Goal: Transaction & Acquisition: Purchase product/service

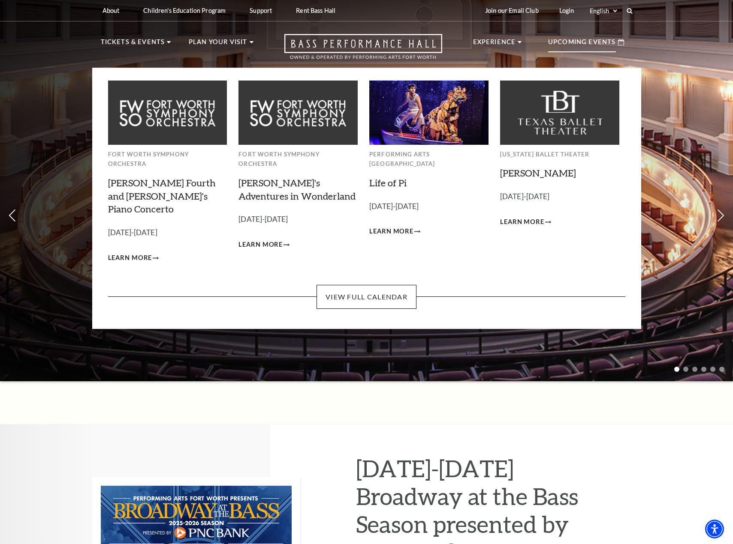
click at [358, 260] on div "Fort Worth Symphony Orchestra Brahms Fourth and Grieg's Piano Concerto Empty he…" at bounding box center [366, 177] width 517 height 216
click at [355, 285] on link "View Full Calendar" at bounding box center [366, 297] width 100 height 24
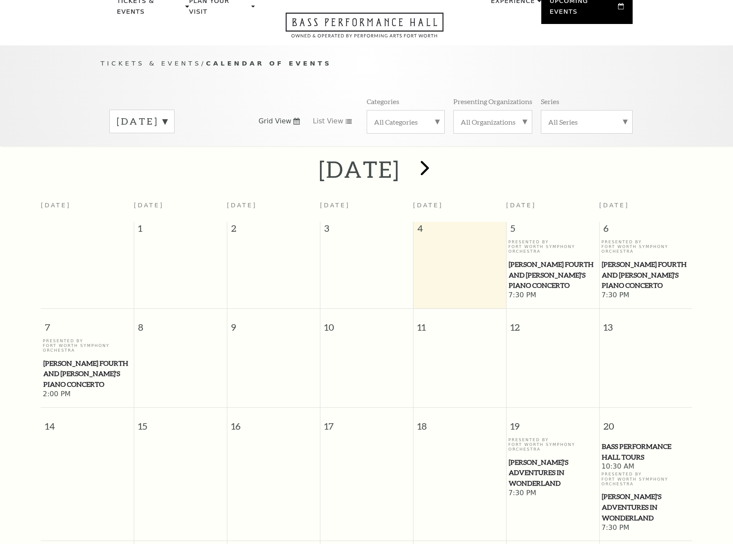
scroll to position [76, 0]
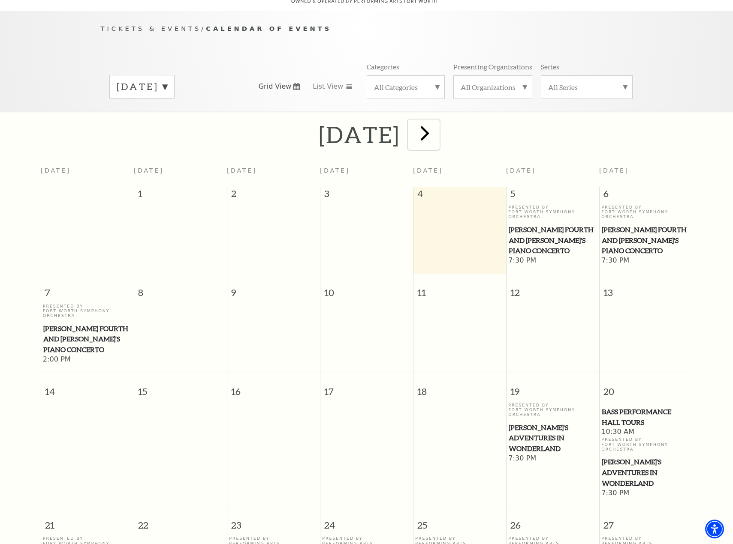
click at [437, 124] on span "next" at bounding box center [424, 133] width 24 height 24
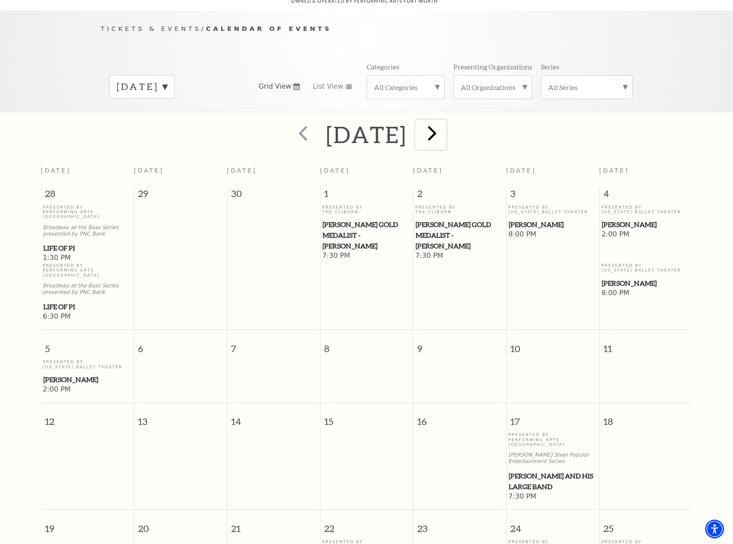
click at [444, 129] on span "next" at bounding box center [432, 133] width 24 height 24
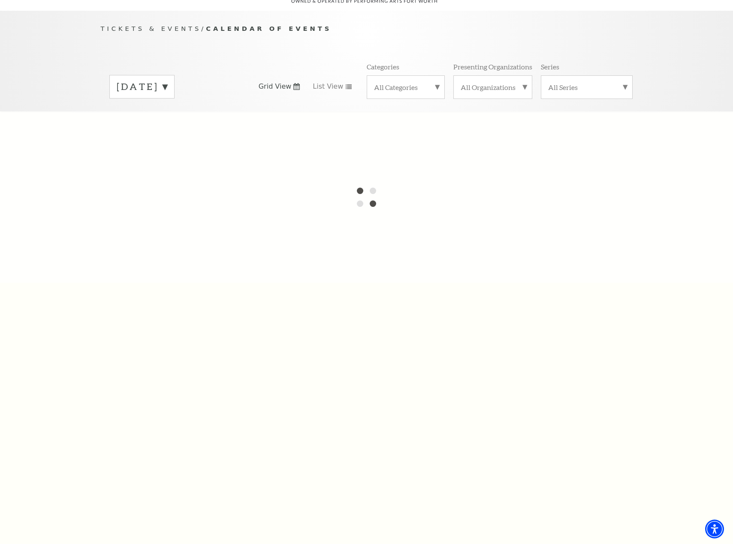
click at [174, 82] on div "October 2025" at bounding box center [141, 87] width 65 height 24
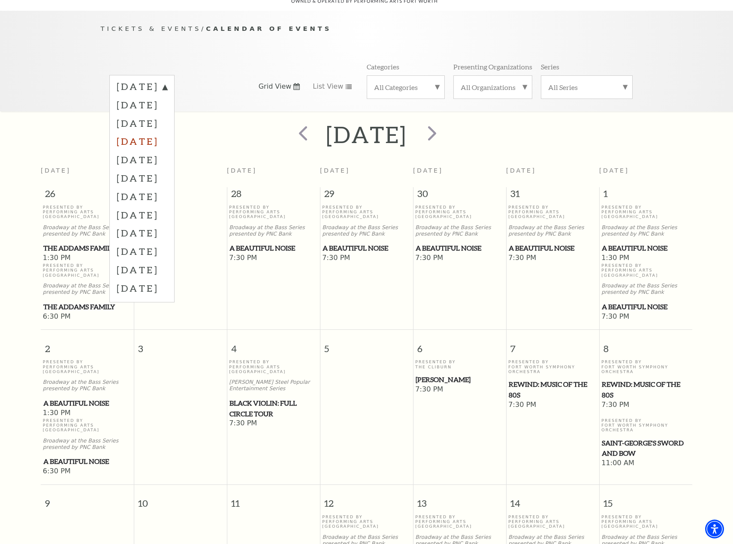
click at [167, 132] on label "December 2025" at bounding box center [142, 141] width 51 height 18
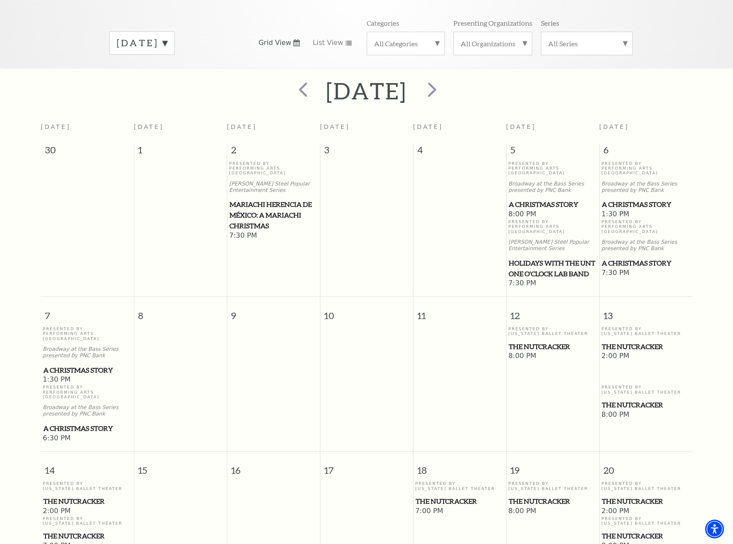
scroll to position [119, 0]
click at [291, 88] on span "prev" at bounding box center [303, 90] width 24 height 24
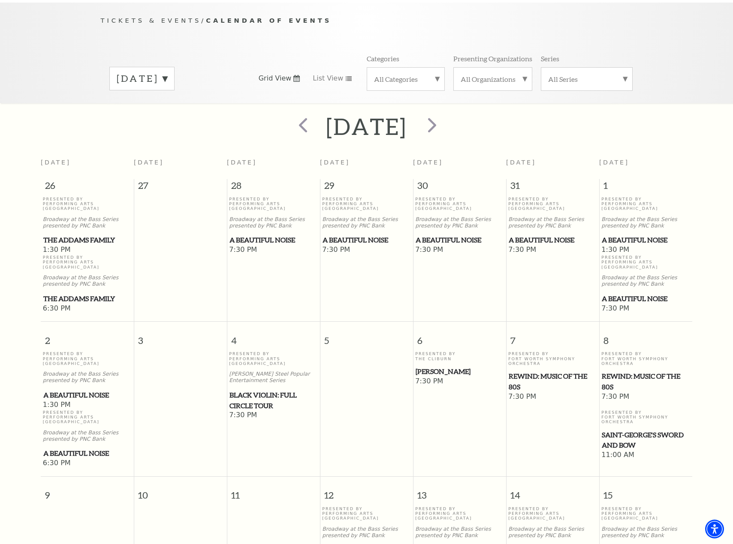
scroll to position [76, 0]
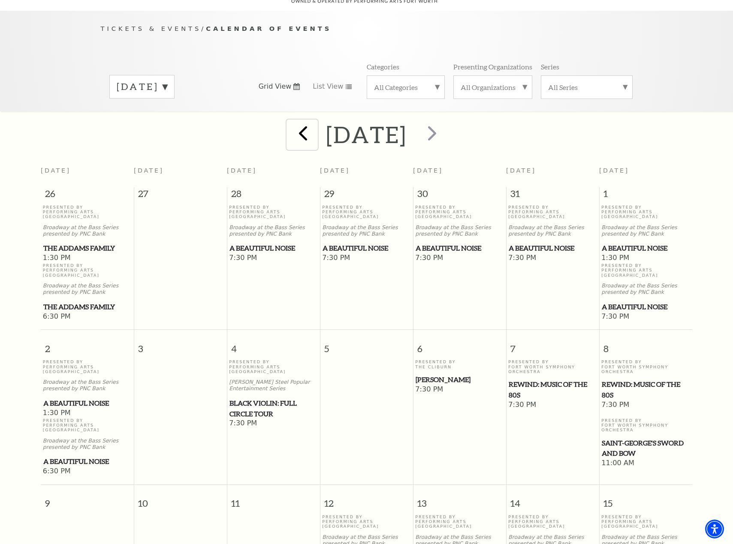
click at [291, 121] on span "prev" at bounding box center [303, 133] width 24 height 24
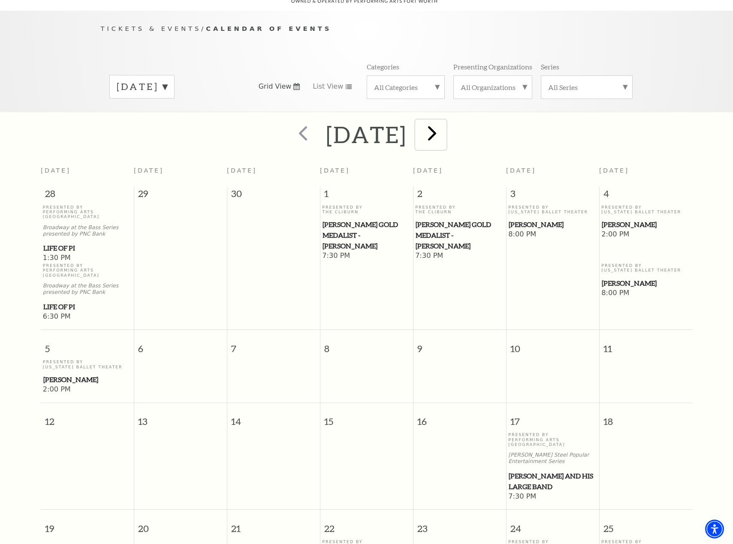
click at [444, 121] on span "next" at bounding box center [432, 133] width 24 height 24
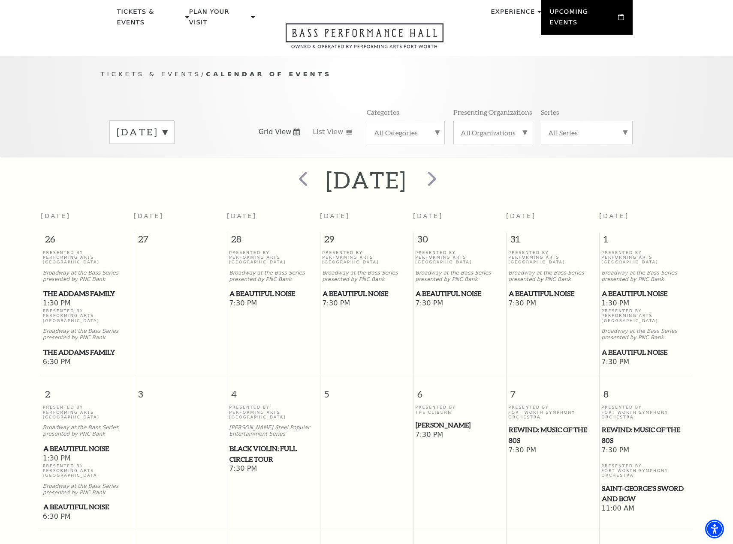
scroll to position [0, 0]
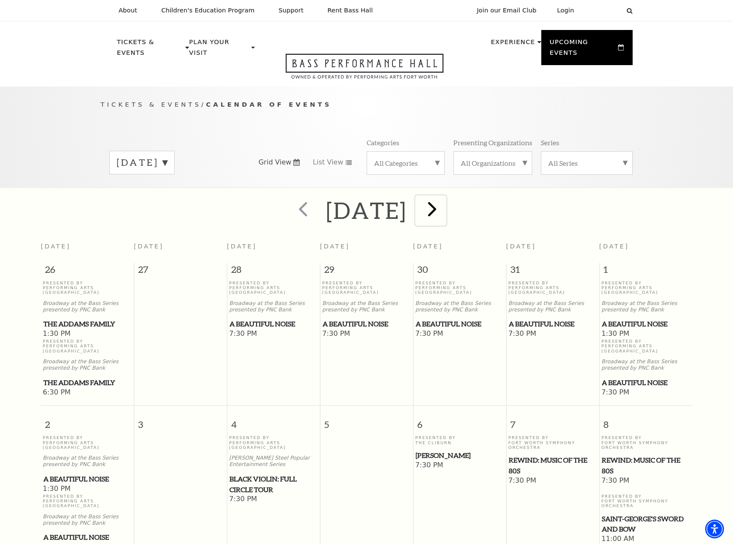
click at [444, 202] on span "next" at bounding box center [432, 209] width 24 height 24
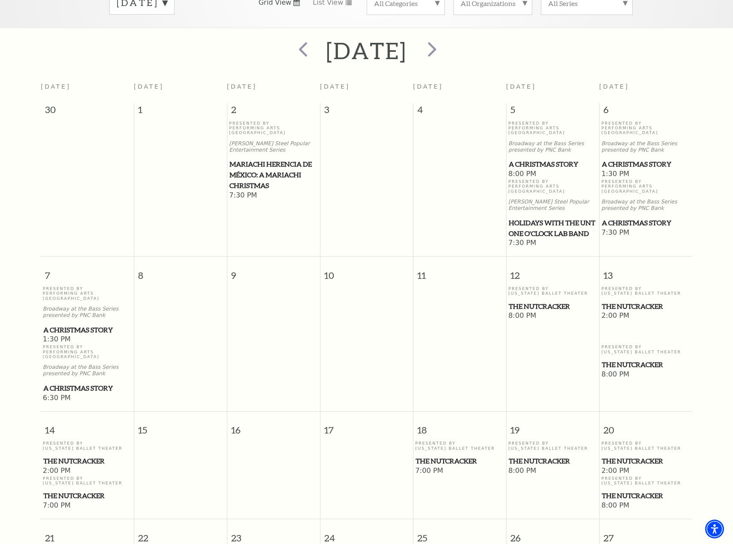
scroll to position [119, 0]
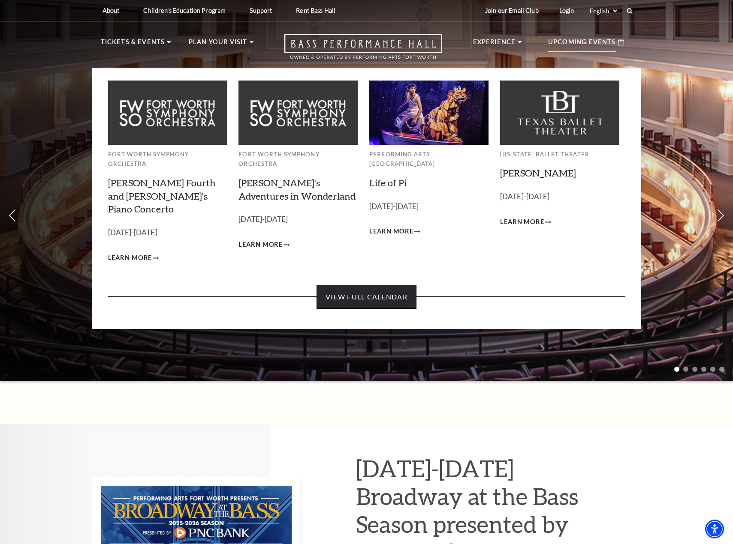
click at [355, 285] on link "View Full Calendar" at bounding box center [366, 297] width 100 height 24
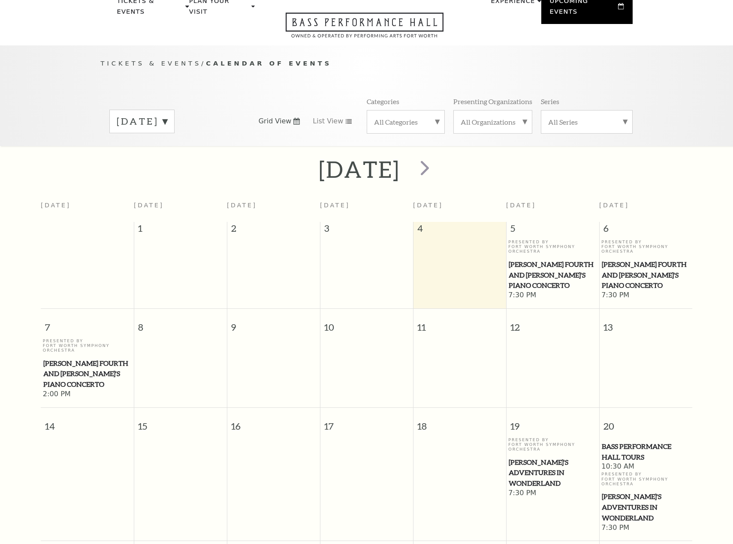
scroll to position [76, 0]
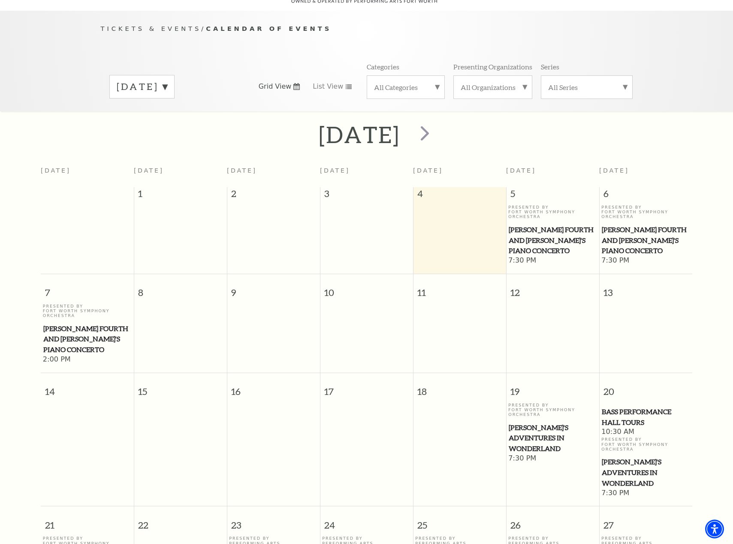
click at [167, 80] on label "September 2025" at bounding box center [142, 86] width 51 height 13
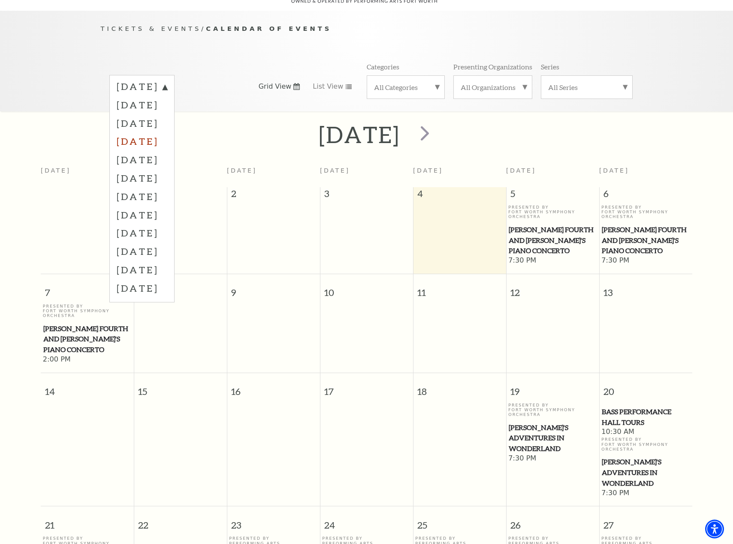
click at [167, 132] on label "December 2025" at bounding box center [142, 141] width 51 height 18
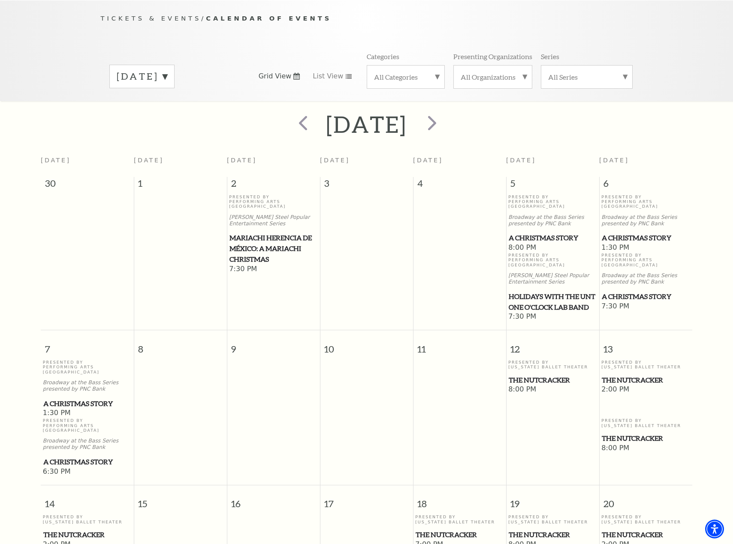
scroll to position [0, 0]
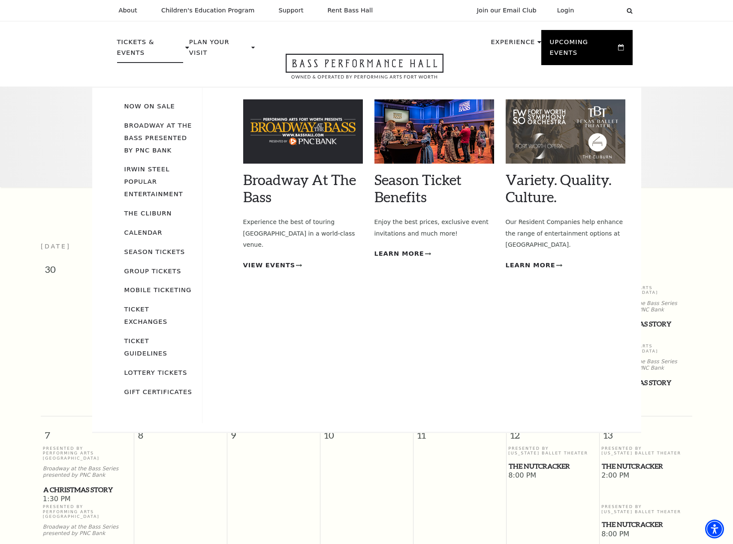
click at [140, 120] on li "Broadway At The Bass presented by PNC Bank" at bounding box center [158, 137] width 69 height 37
click at [140, 122] on link "Broadway At The Bass presented by PNC Bank" at bounding box center [158, 138] width 68 height 32
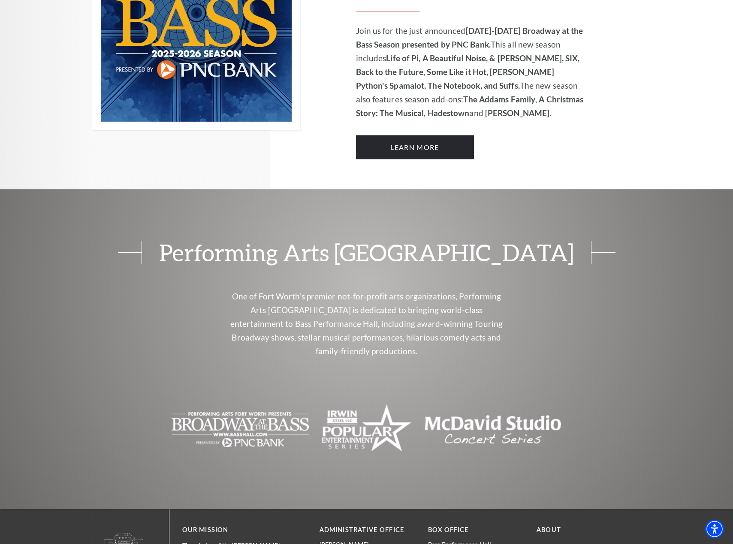
scroll to position [729, 0]
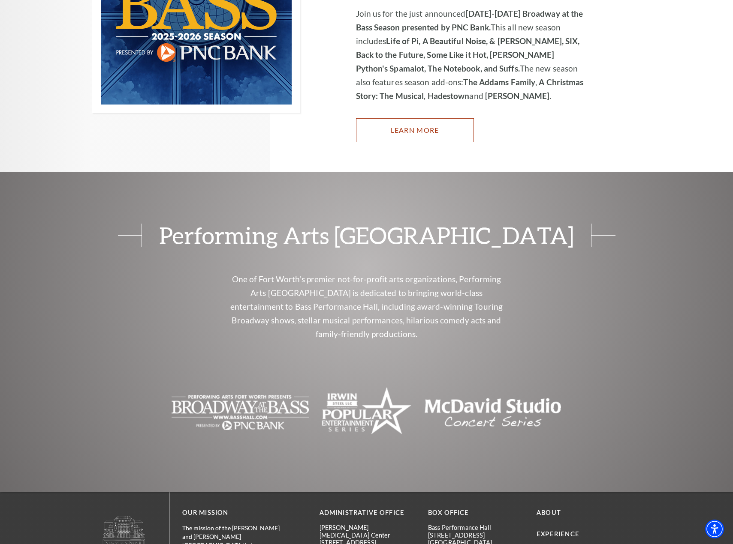
click at [407, 118] on link "Learn More" at bounding box center [415, 130] width 118 height 24
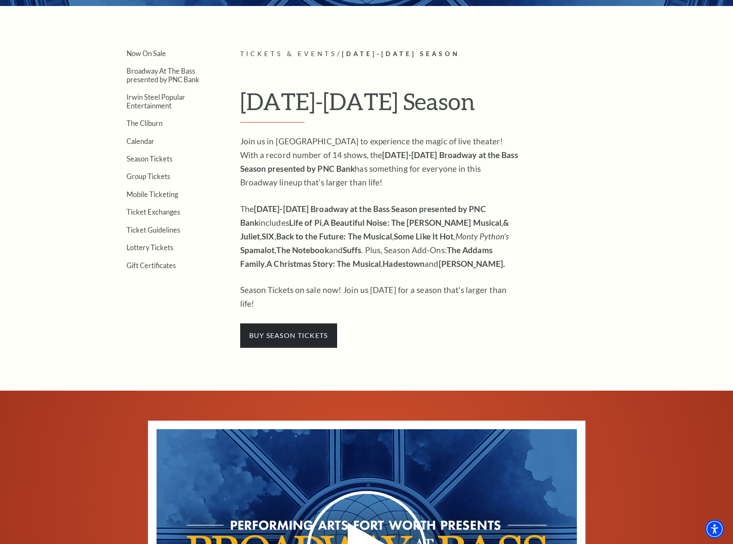
scroll to position [257, 0]
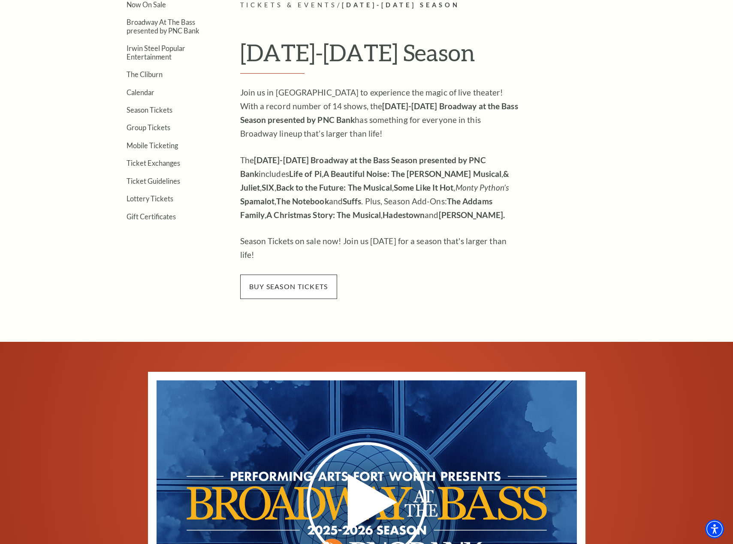
click at [272, 275] on span "buy season tickets" at bounding box center [288, 287] width 97 height 24
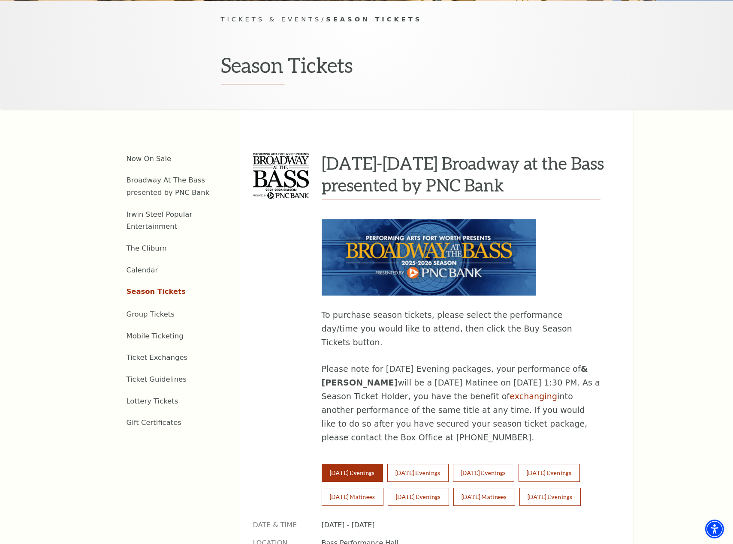
scroll to position [343, 0]
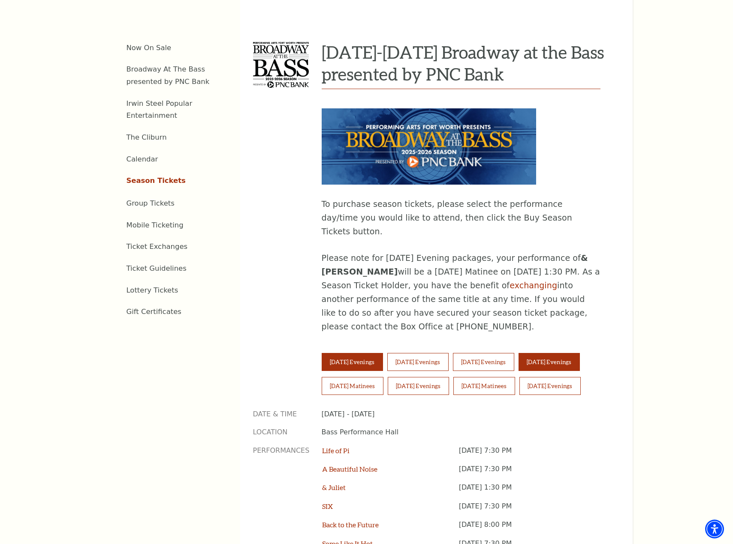
click at [580, 353] on button "Friday Evenings" at bounding box center [548, 362] width 61 height 18
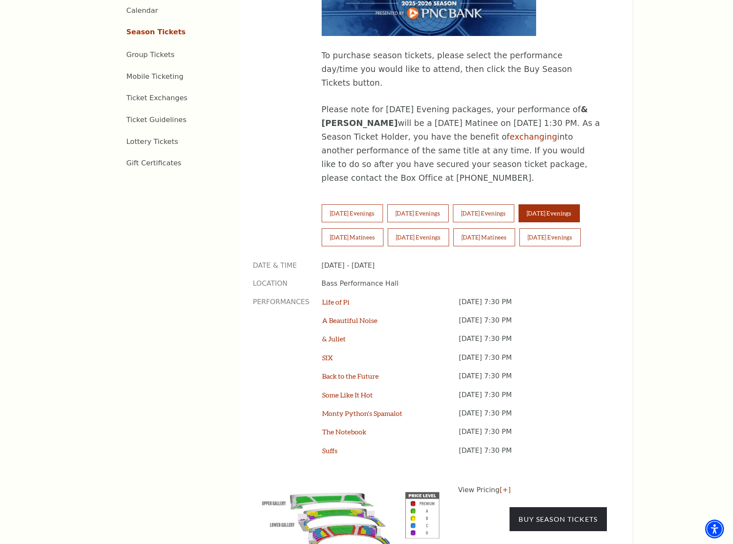
scroll to position [557, 0]
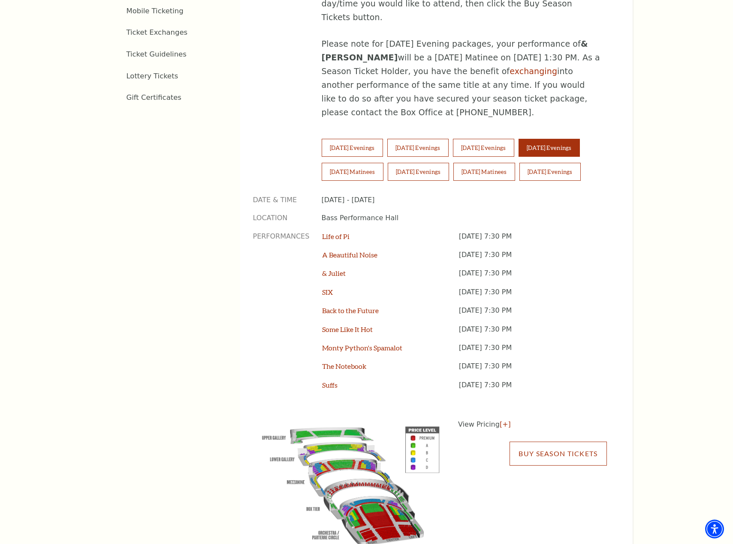
click at [571, 442] on link "Buy Season Tickets" at bounding box center [557, 454] width 97 height 24
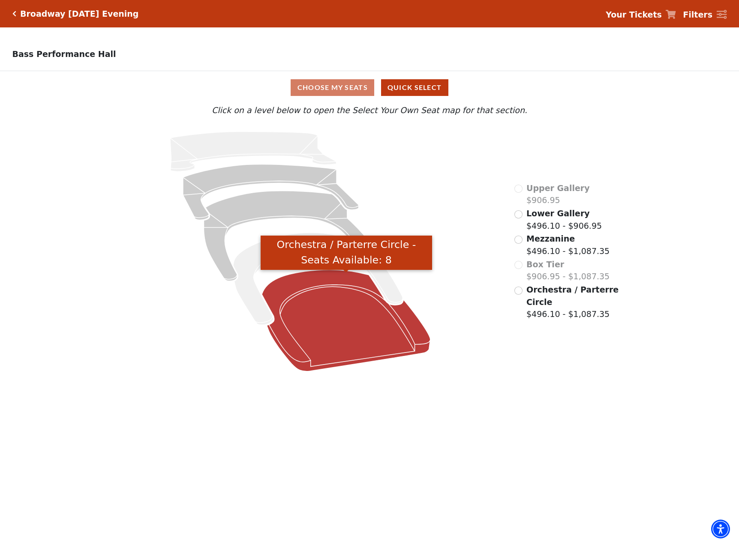
click at [319, 364] on icon "Orchestra / Parterre Circle - Seats Available: 8" at bounding box center [346, 321] width 168 height 102
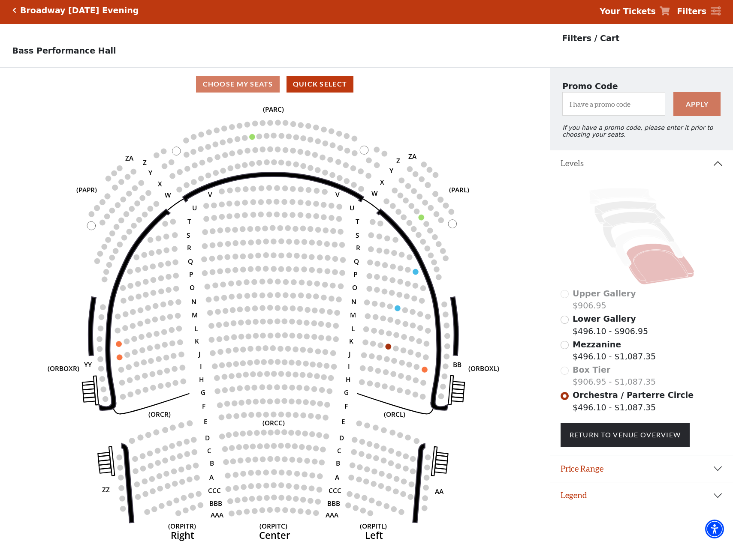
scroll to position [21, 0]
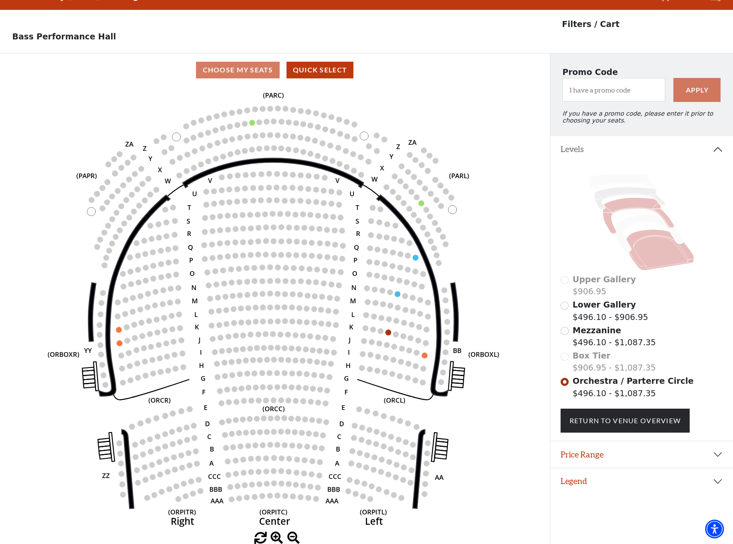
click at [621, 203] on icon at bounding box center [638, 216] width 72 height 36
